Goal: Information Seeking & Learning: Learn about a topic

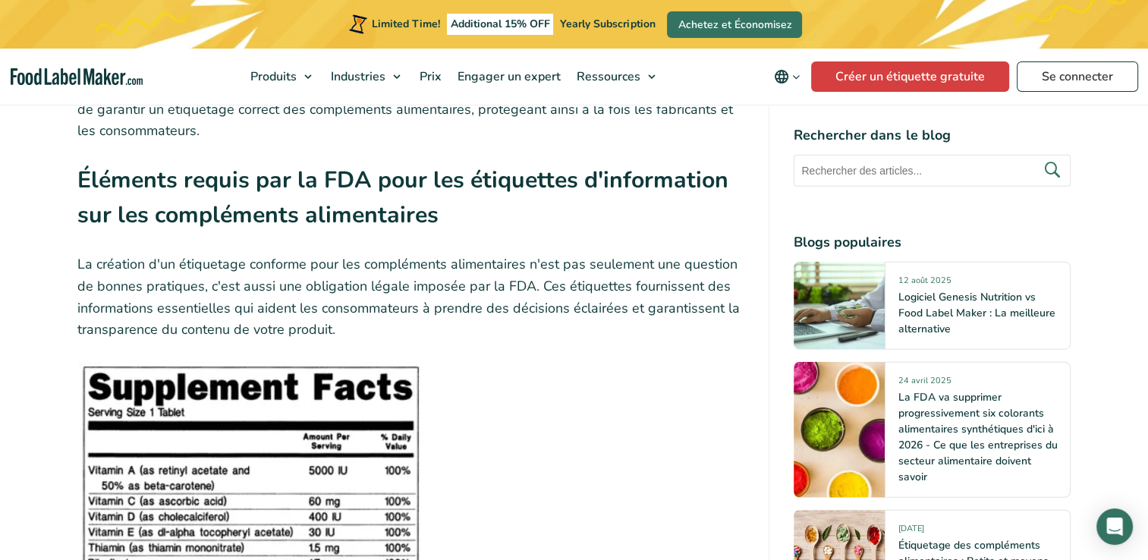
scroll to position [3793, 0]
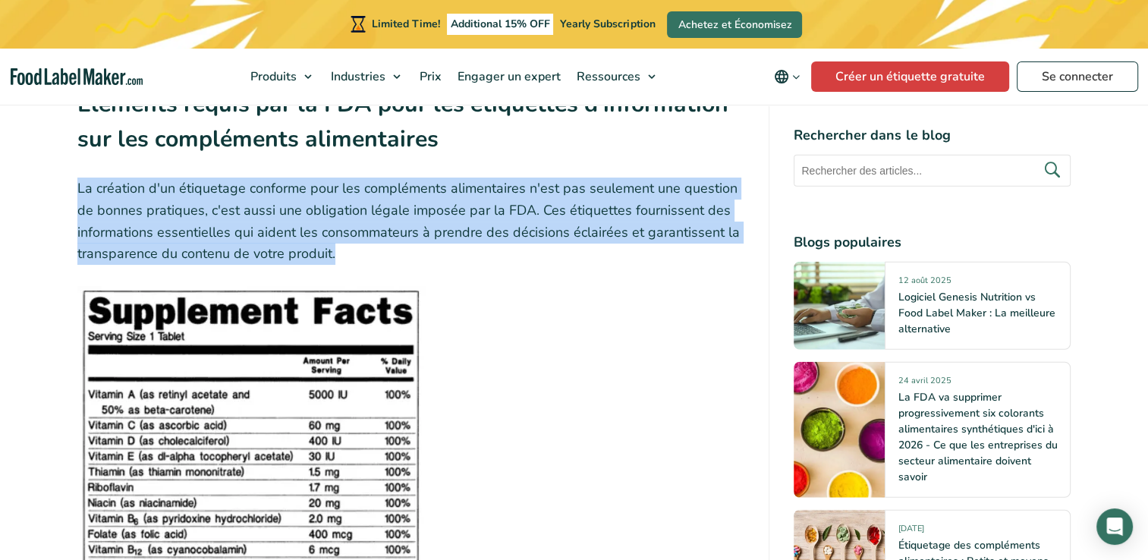
drag, startPoint x: 347, startPoint y: 262, endPoint x: 66, endPoint y: 193, distance: 289.1
drag, startPoint x: 66, startPoint y: 193, endPoint x: 143, endPoint y: 199, distance: 76.8
copy p "La création d'un étiquetage conforme pour les compléments alimentaires n'est pa…"
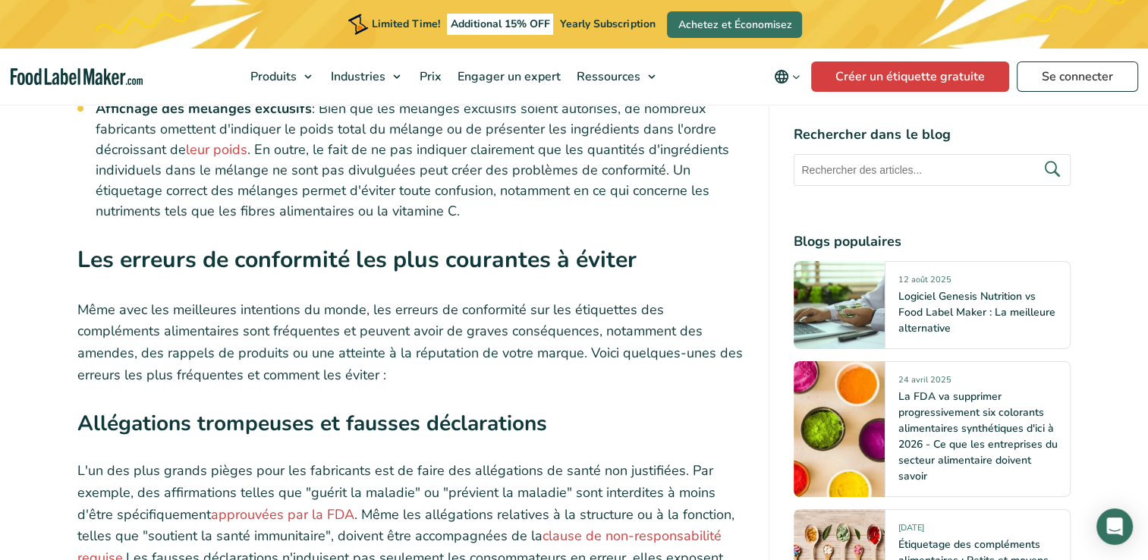
scroll to position [5538, 0]
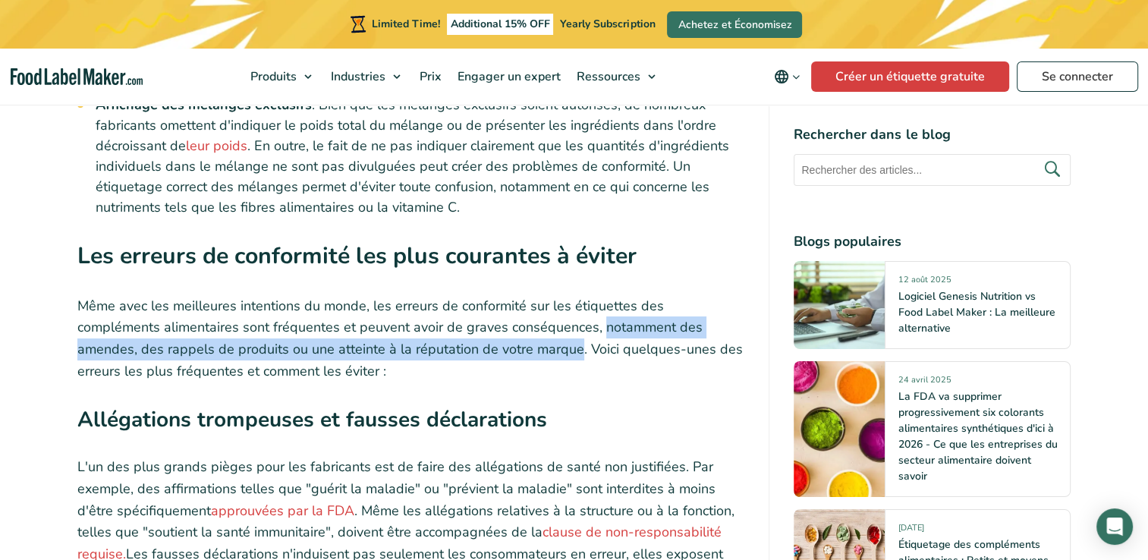
drag, startPoint x: 512, startPoint y: 309, endPoint x: 487, endPoint y: 326, distance: 30.5
click at [487, 325] on p "Même avec les meilleures intentions du monde, les erreurs de conformité sur les…" at bounding box center [411, 338] width 668 height 87
drag, startPoint x: 487, startPoint y: 326, endPoint x: 470, endPoint y: 332, distance: 18.5
copy p "notamment des amendes, des rappels de produits ou une atteinte à la réputation …"
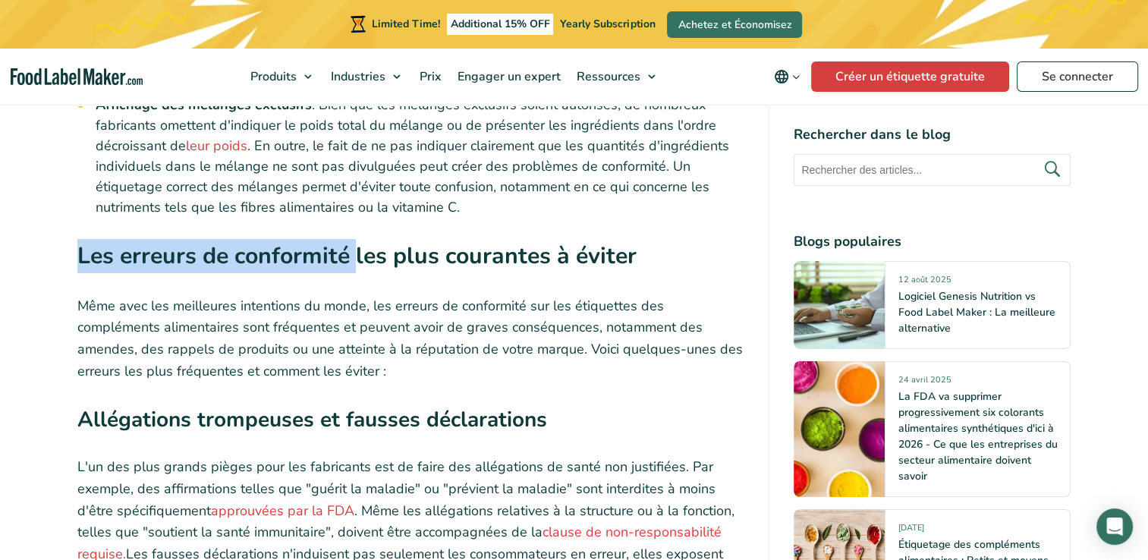
drag, startPoint x: 80, startPoint y: 238, endPoint x: 355, endPoint y: 242, distance: 274.6
click at [355, 242] on strong "Les erreurs de conformité les plus courantes à éviter" at bounding box center [356, 256] width 559 height 32
click at [350, 242] on strong "Les erreurs de conformité les plus courantes à éviter" at bounding box center [356, 256] width 559 height 32
